Goal: Information Seeking & Learning: Learn about a topic

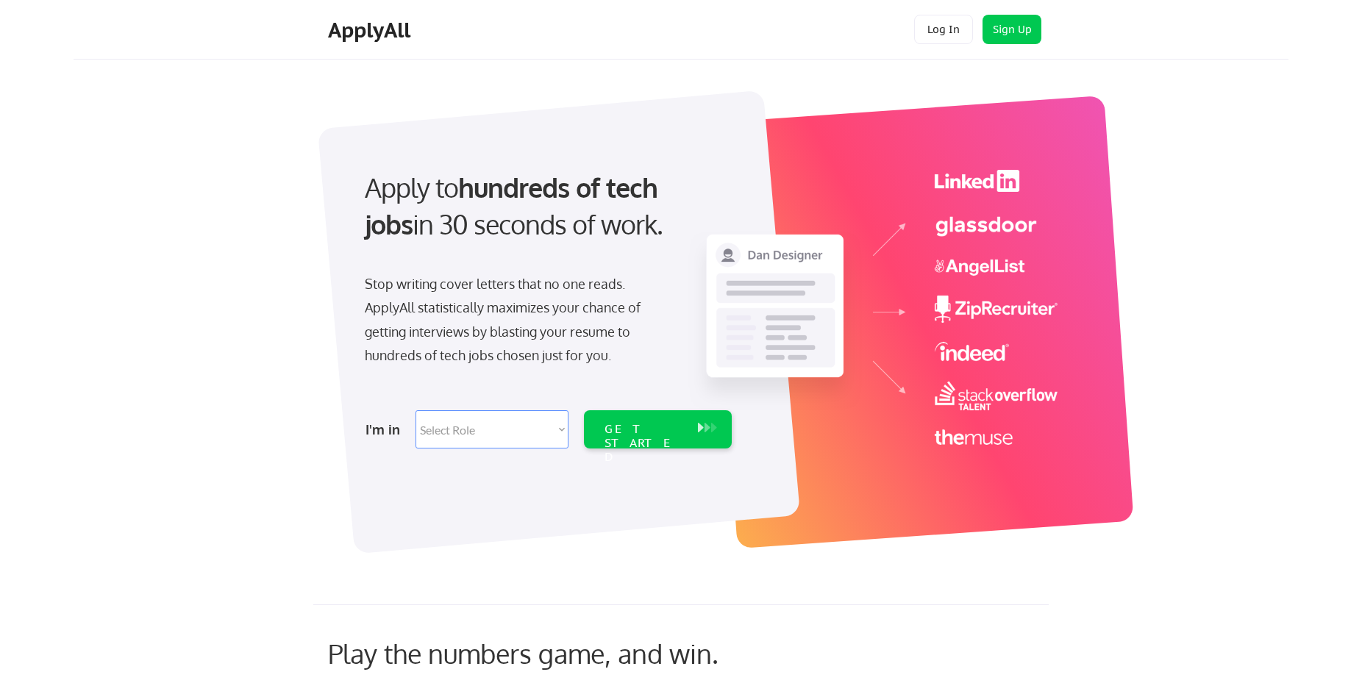
scroll to position [75, 0]
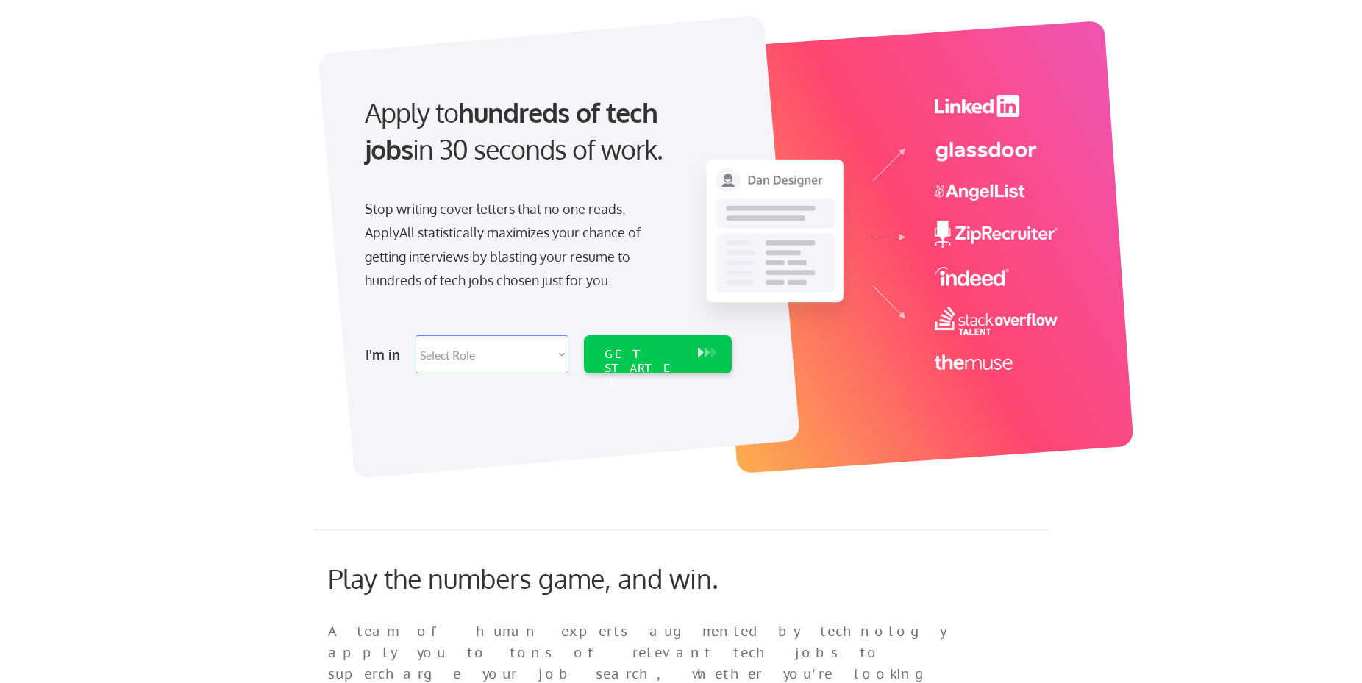
click at [416, 335] on select "Select Role Software Engineering Product Management Customer Success Sales UI/U…" at bounding box center [492, 354] width 153 height 38
select select ""data_science___analytics""
click option "Data" at bounding box center [0, 0] width 0 height 0
select select ""data_science___analytics""
click at [674, 356] on div "GET STARTED" at bounding box center [644, 368] width 79 height 43
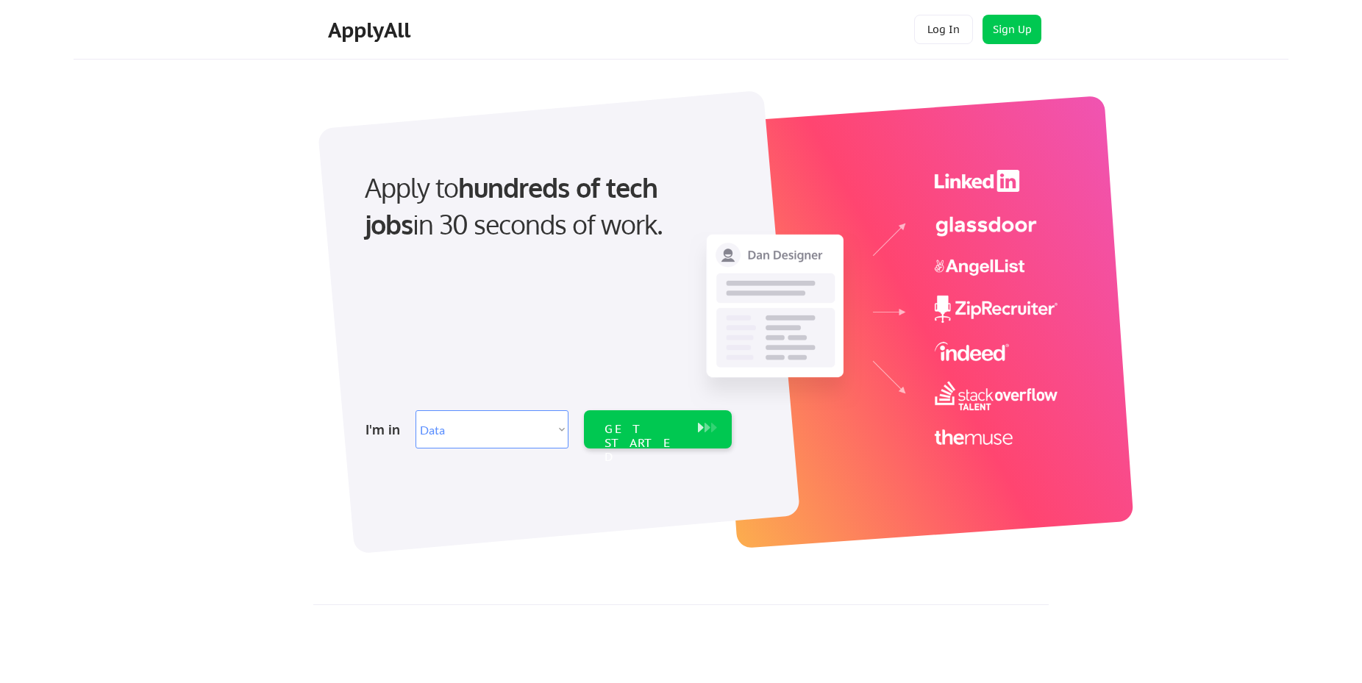
select select ""data_science___analytics""
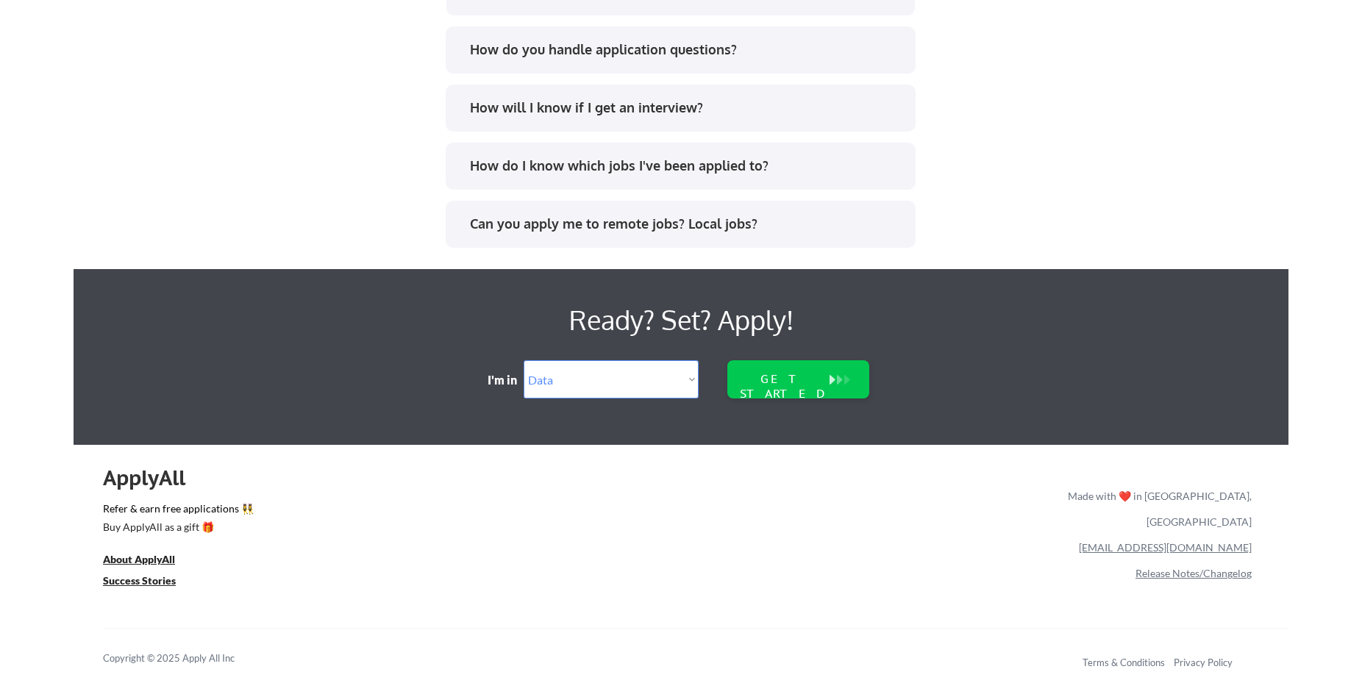
scroll to position [3006, 0]
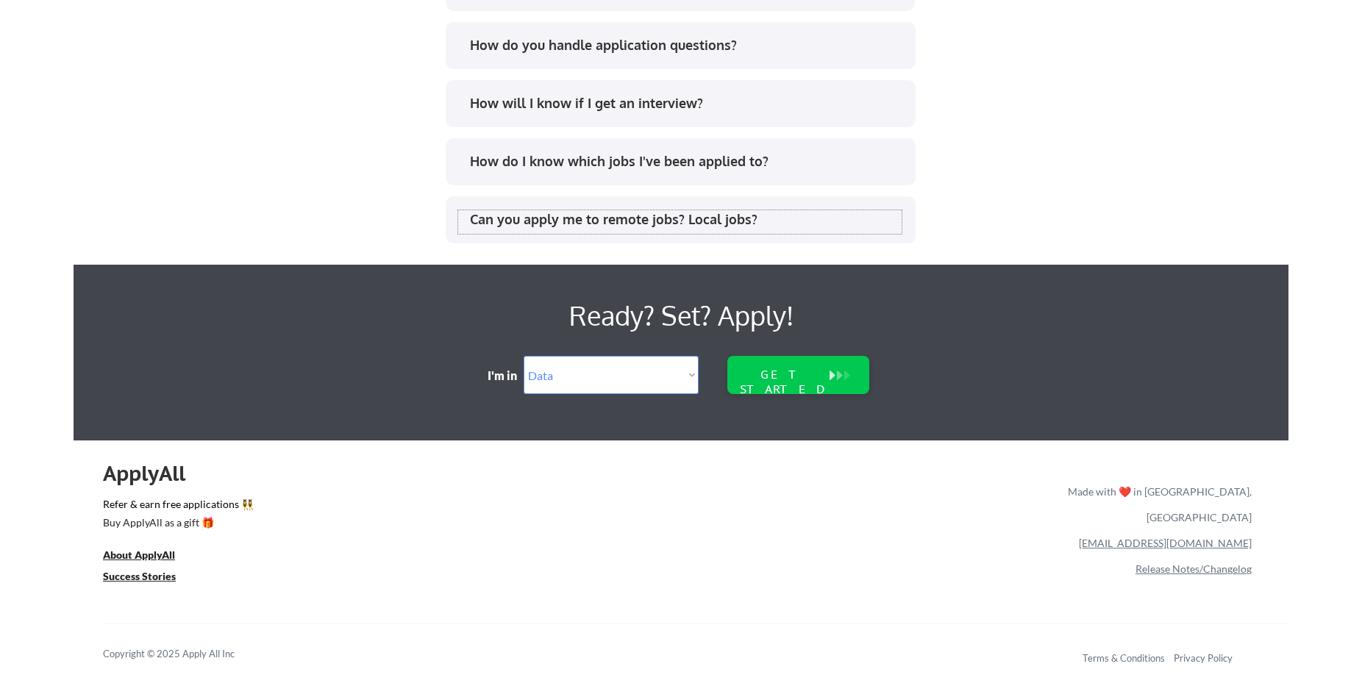
click at [544, 220] on div "Can you apply me to remote jobs? Local jobs?" at bounding box center [686, 219] width 432 height 18
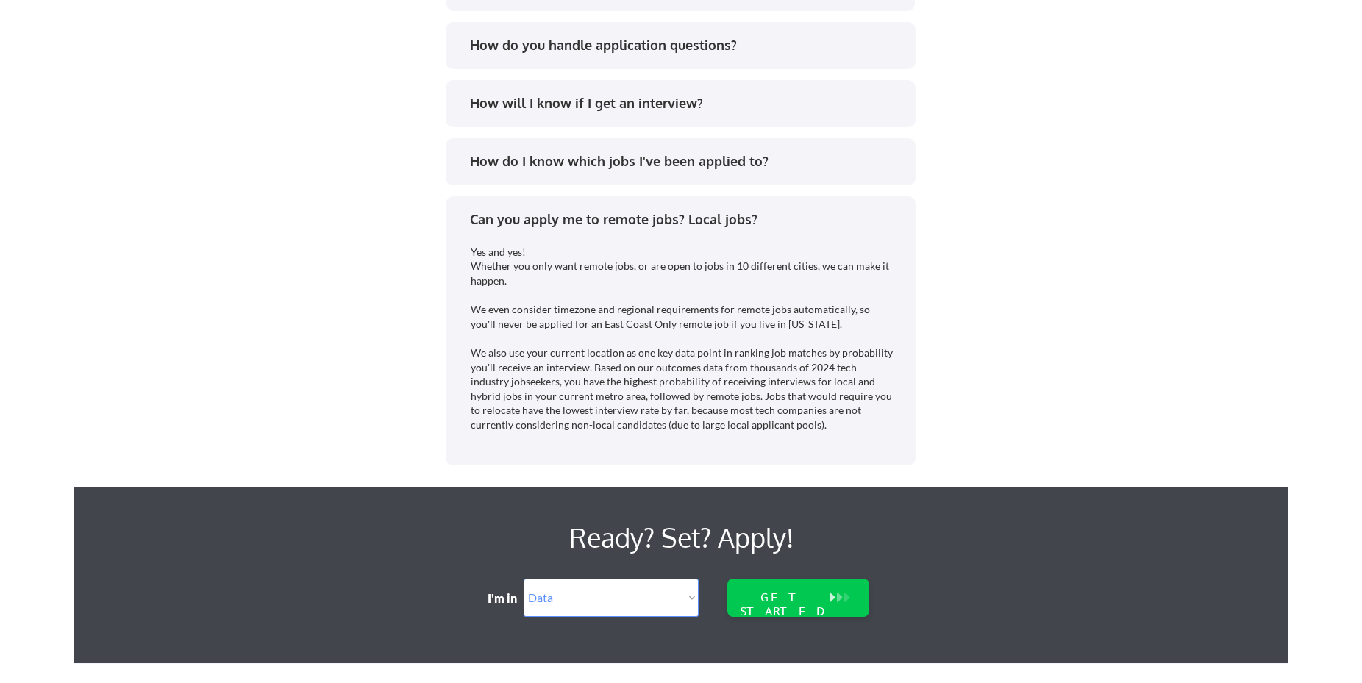
click at [605, 160] on div "How do I know which jobs I've been applied to?" at bounding box center [686, 161] width 432 height 18
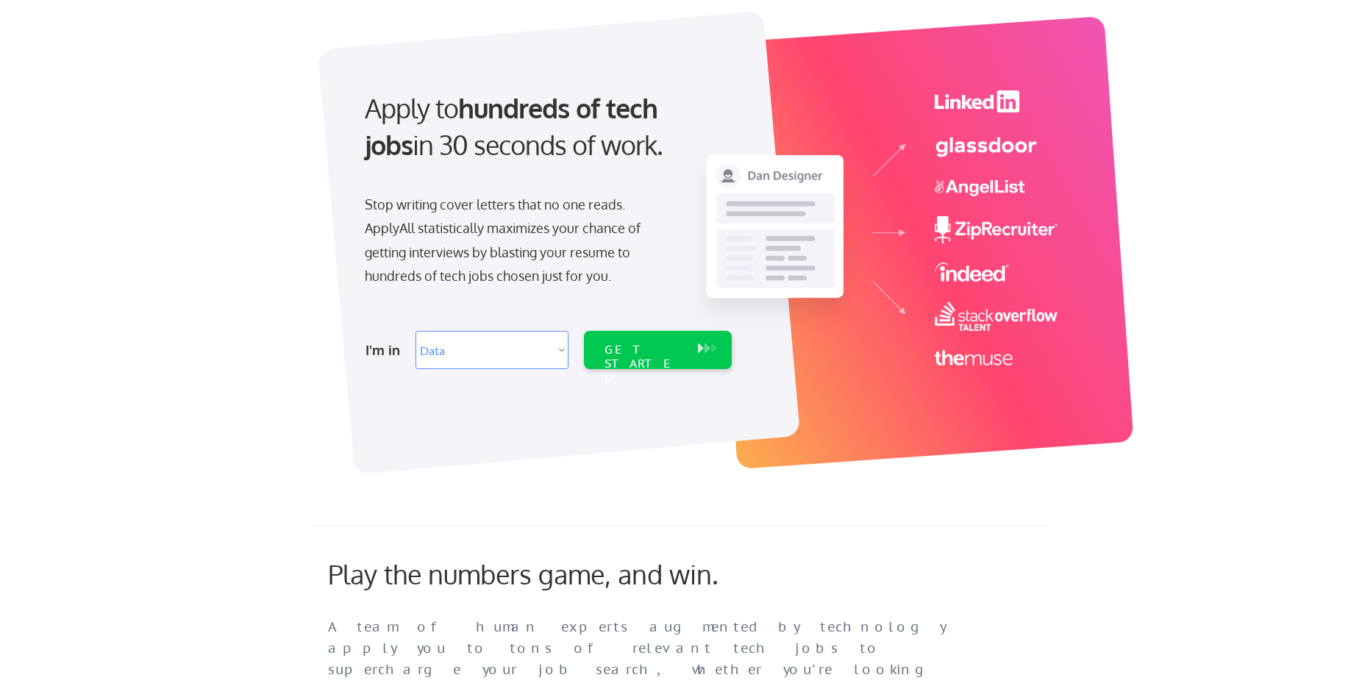
scroll to position [0, 0]
